Goal: Task Accomplishment & Management: Manage account settings

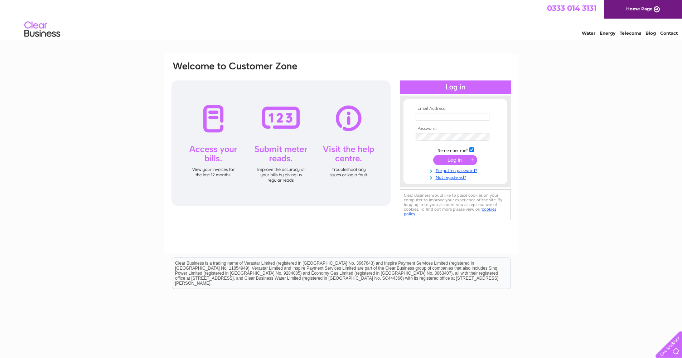
type input "info@bdp.scot"
click at [453, 161] on input "submit" at bounding box center [455, 160] width 44 height 10
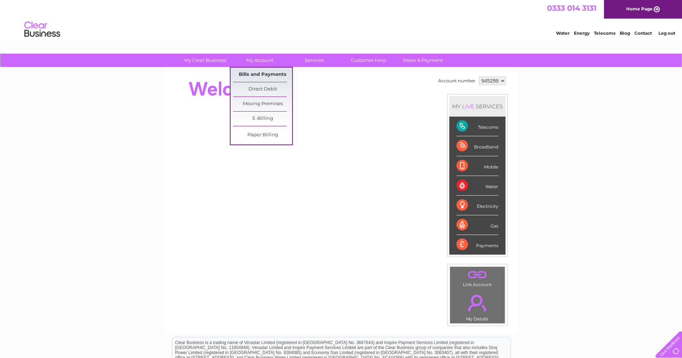
click at [272, 71] on link "Bills and Payments" at bounding box center [262, 75] width 59 height 14
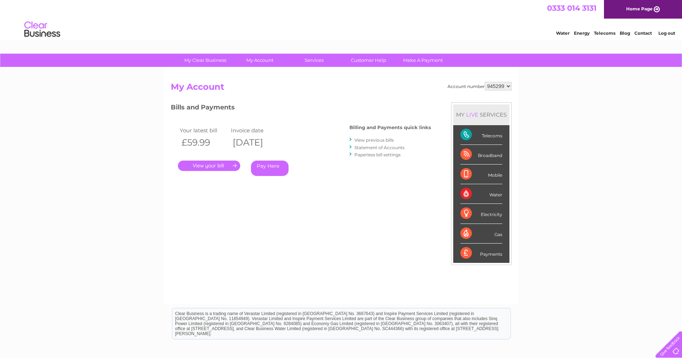
click at [235, 169] on link "." at bounding box center [209, 166] width 62 height 10
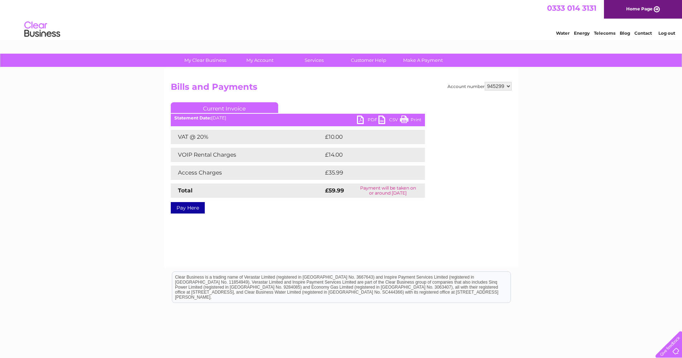
click at [370, 118] on link "PDF" at bounding box center [367, 121] width 21 height 10
